Goal: Navigation & Orientation: Find specific page/section

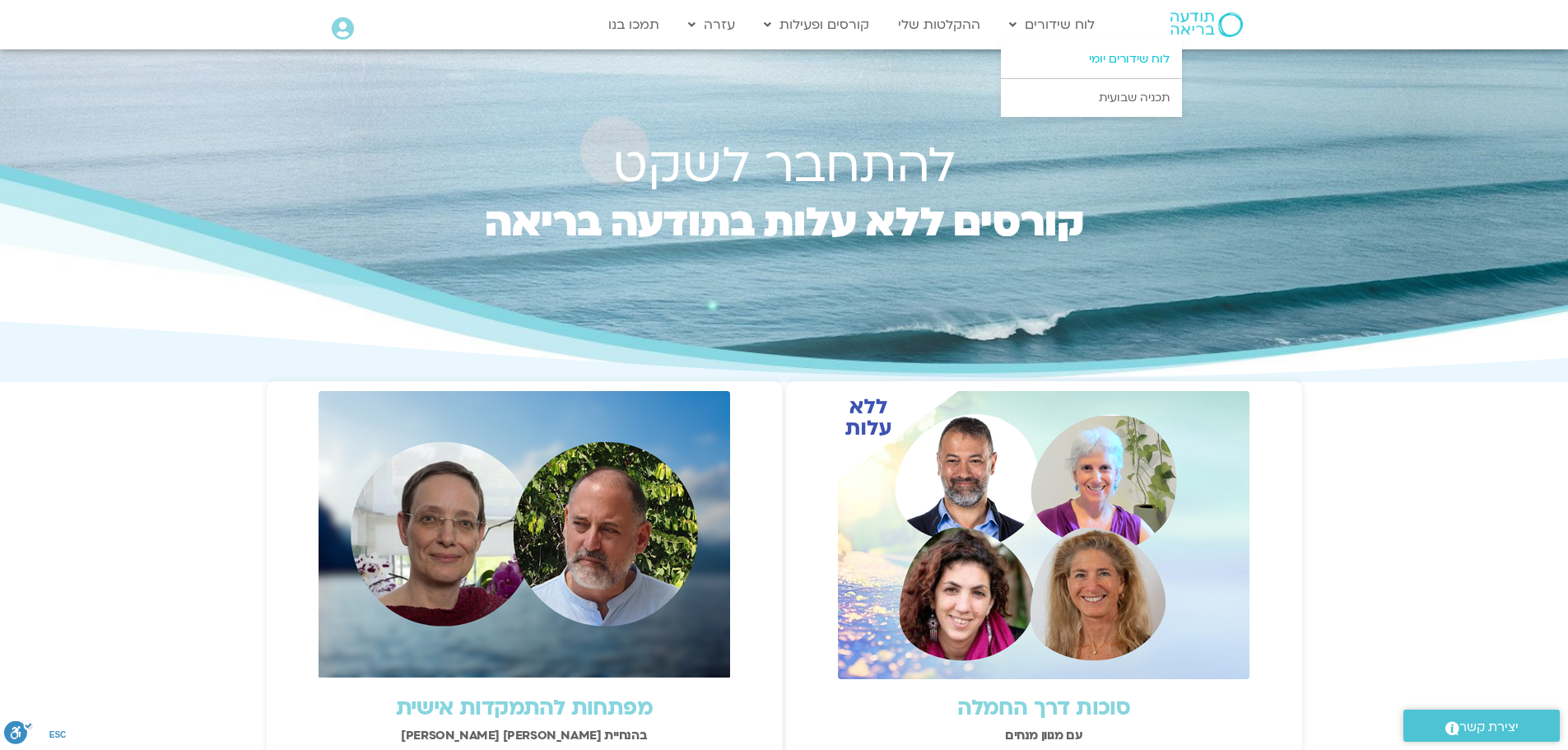
click at [1098, 56] on link "לוח שידורים יומי" at bounding box center [1091, 59] width 181 height 38
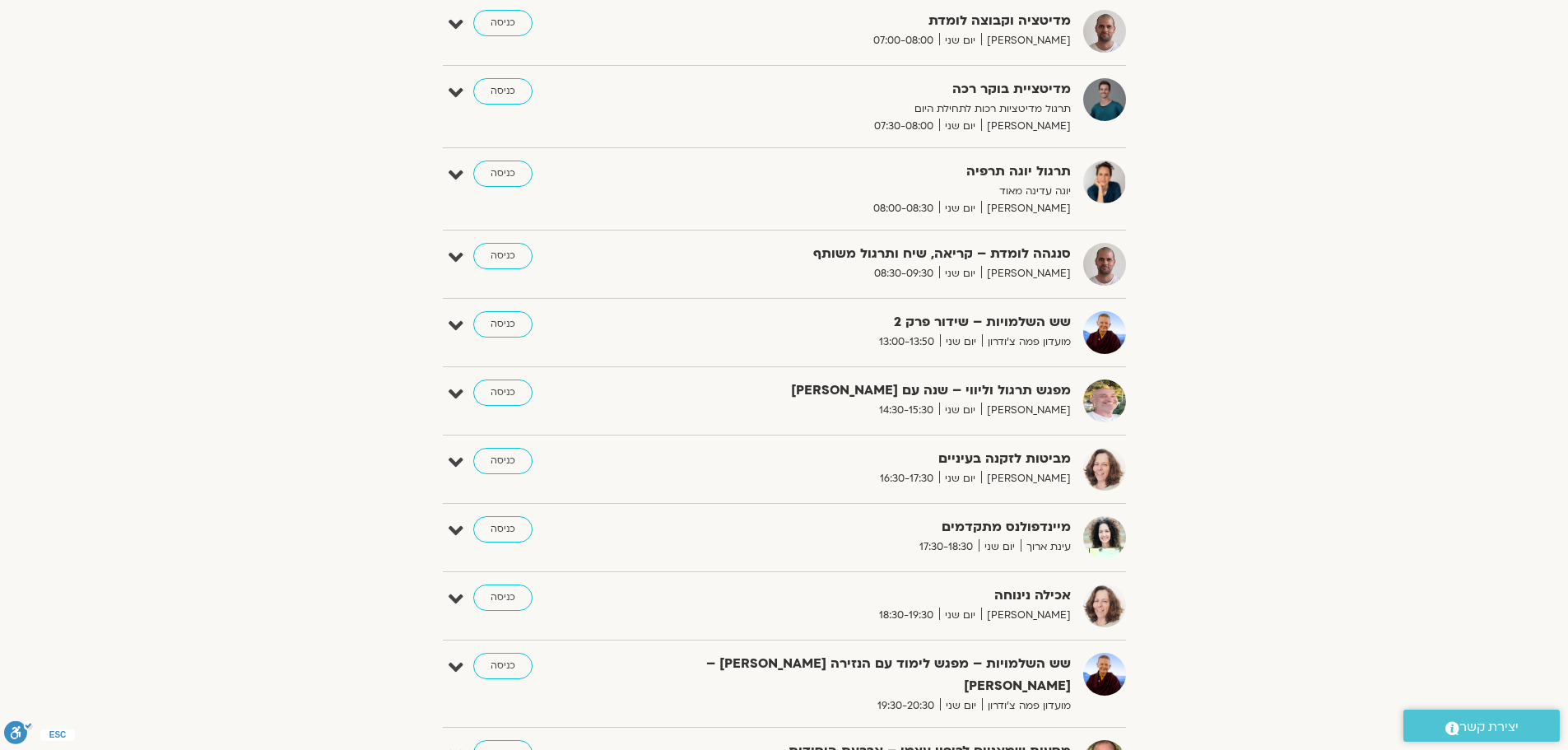
scroll to position [350, 0]
click at [502, 525] on link "כניסה" at bounding box center [502, 529] width 59 height 26
